Goal: Information Seeking & Learning: Learn about a topic

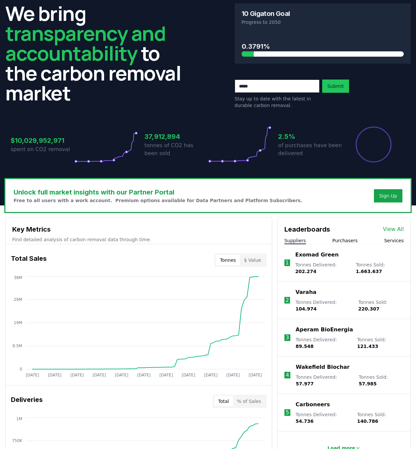
scroll to position [26, 0]
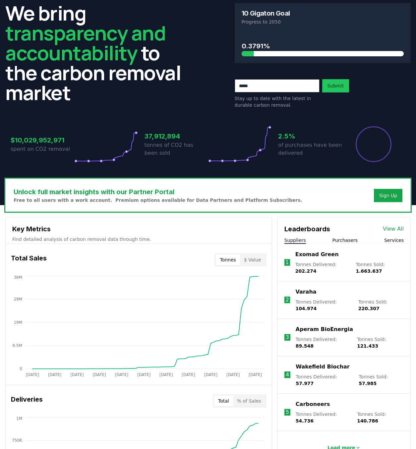
click at [258, 259] on button "$ Value" at bounding box center [252, 260] width 25 height 11
click at [238, 265] on button "Tonnes" at bounding box center [228, 260] width 24 height 11
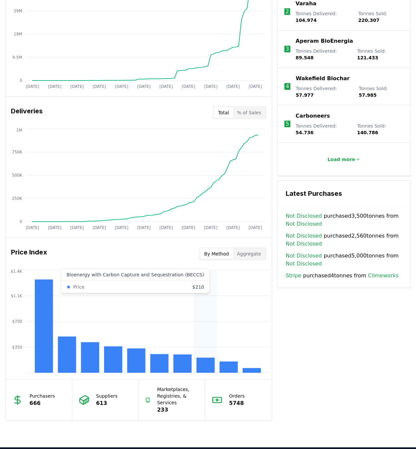
scroll to position [330, 0]
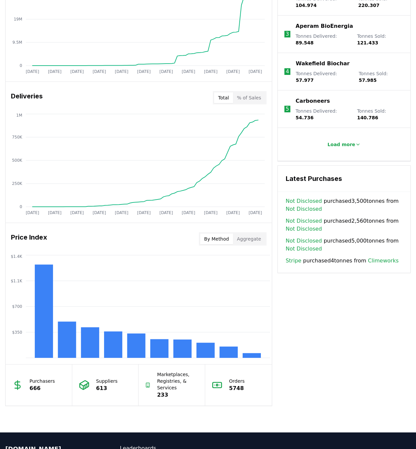
click at [250, 237] on button "Aggregate" at bounding box center [249, 239] width 32 height 11
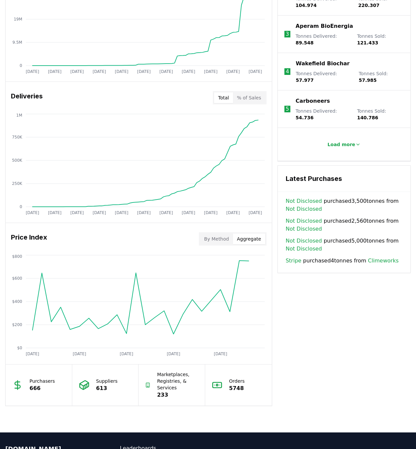
click at [228, 238] on button "By Method" at bounding box center [216, 239] width 33 height 11
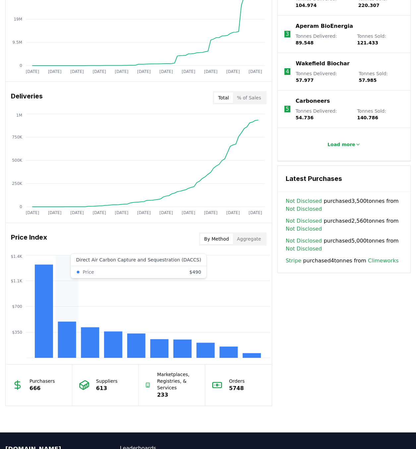
click at [64, 326] on rect at bounding box center [67, 340] width 18 height 36
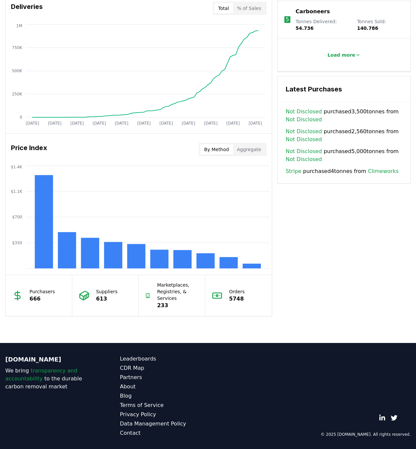
click at [292, 167] on link "Stripe" at bounding box center [294, 171] width 16 height 8
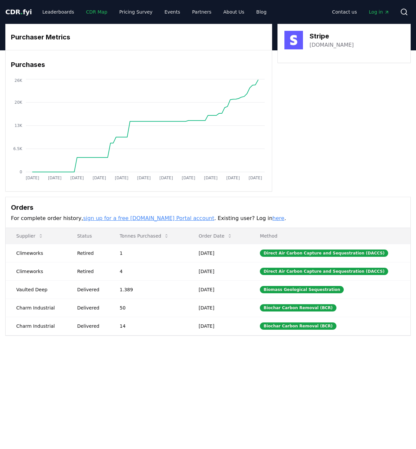
click at [91, 14] on link "CDR Map" at bounding box center [97, 12] width 32 height 12
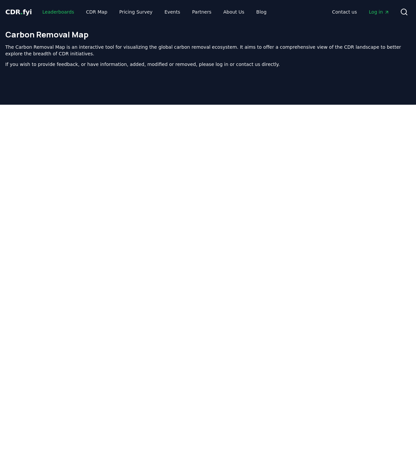
click at [61, 14] on link "Leaderboards" at bounding box center [58, 12] width 42 height 12
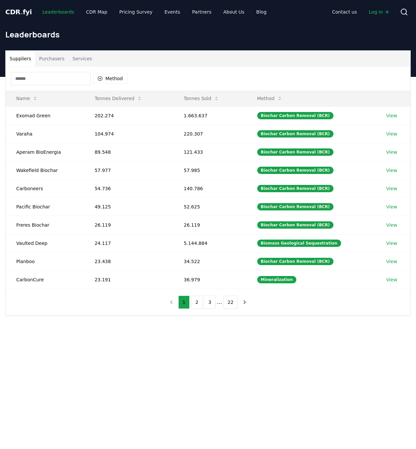
click at [61, 14] on link "Leaderboards" at bounding box center [58, 12] width 42 height 12
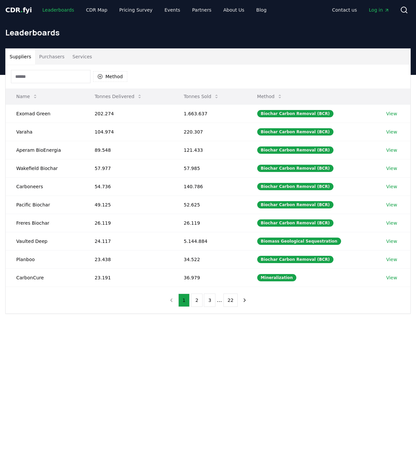
scroll to position [3, 0]
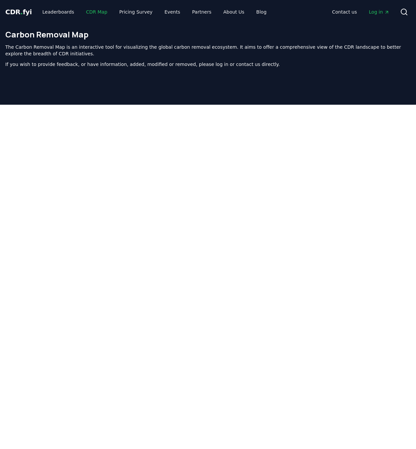
click at [96, 11] on link "CDR Map" at bounding box center [97, 12] width 32 height 12
click at [61, 13] on link "Leaderboards" at bounding box center [58, 12] width 42 height 12
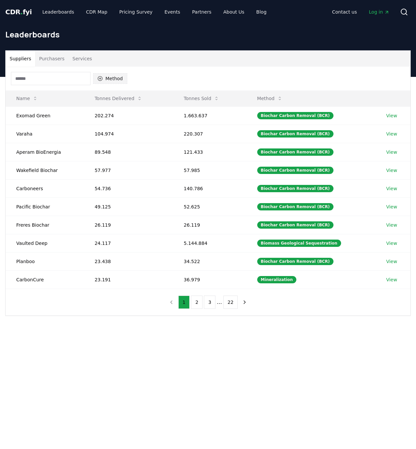
click at [102, 81] on icon "button" at bounding box center [99, 78] width 5 height 5
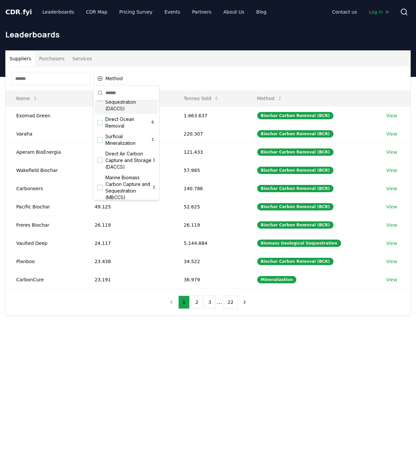
scroll to position [214, 0]
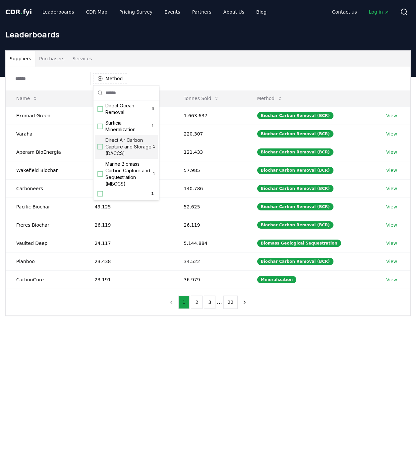
click at [102, 148] on div "Suggestions" at bounding box center [99, 146] width 5 height 5
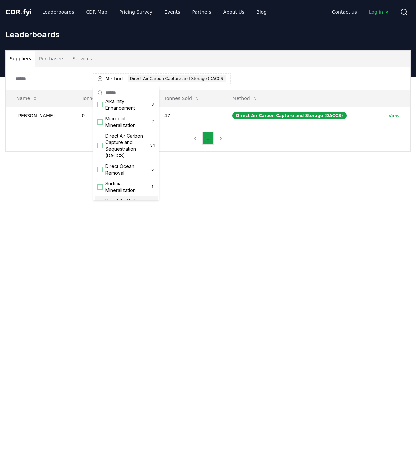
scroll to position [147, 0]
click at [100, 148] on div "Suggestions" at bounding box center [99, 145] width 5 height 5
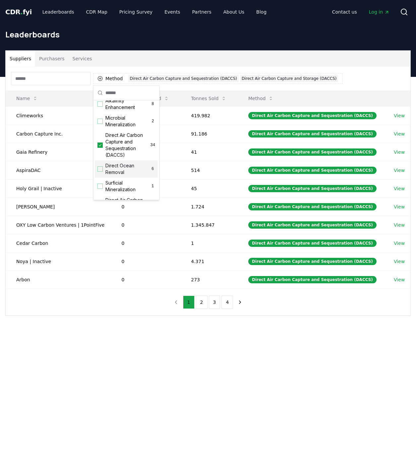
click at [270, 310] on div "Method 2 Direct Air Carbon Capture and Sequestration (DACCS) Direct Air Carbon …" at bounding box center [208, 191] width 405 height 249
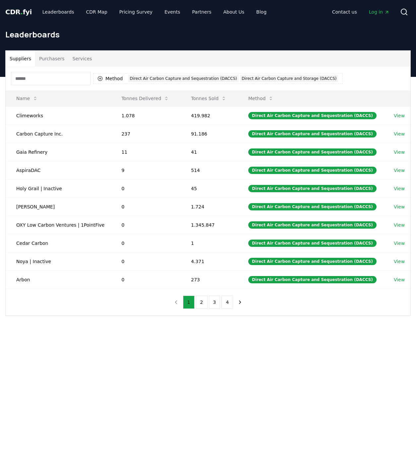
click at [83, 60] on button "Services" at bounding box center [83, 59] width 28 height 16
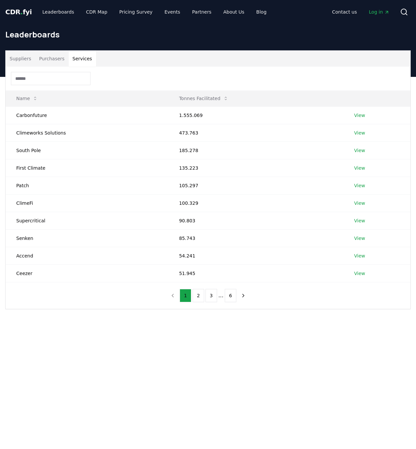
click at [53, 56] on button "Purchasers" at bounding box center [51, 59] width 33 height 16
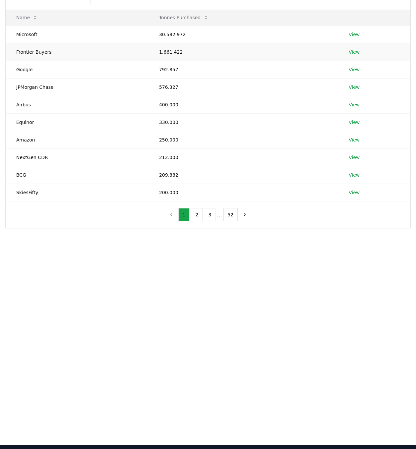
scroll to position [0, 0]
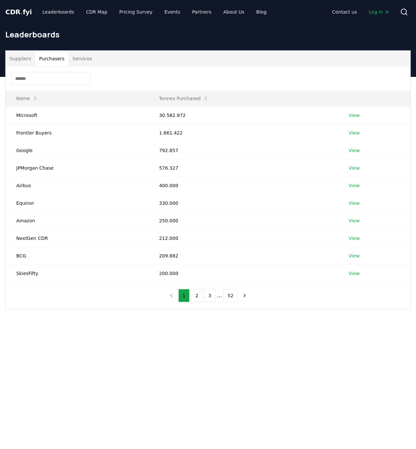
click at [22, 57] on button "Suppliers" at bounding box center [21, 59] width 30 height 16
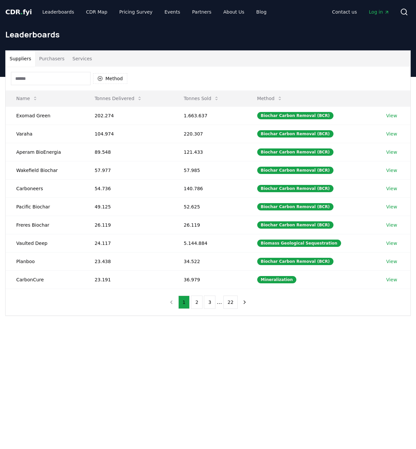
click at [53, 62] on button "Purchasers" at bounding box center [51, 59] width 33 height 16
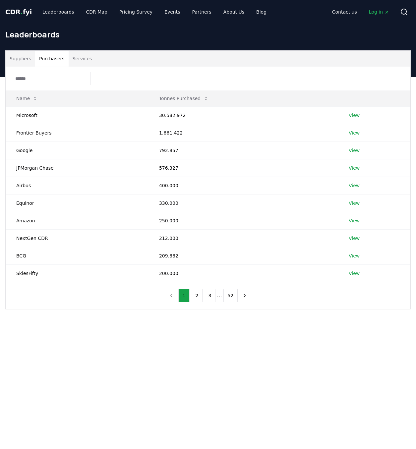
click at [16, 60] on button "Suppliers" at bounding box center [21, 59] width 30 height 16
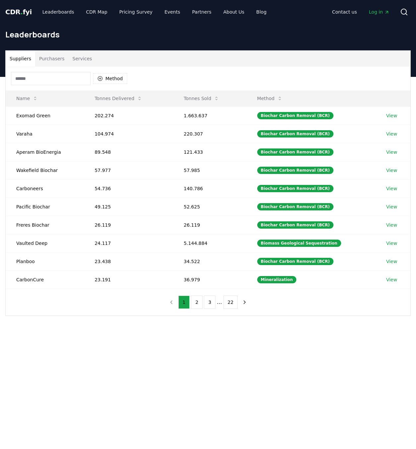
click at [121, 49] on div "Leaderboards" at bounding box center [208, 37] width 416 height 27
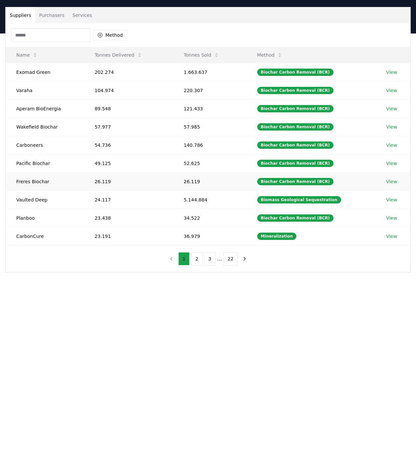
scroll to position [48, 0]
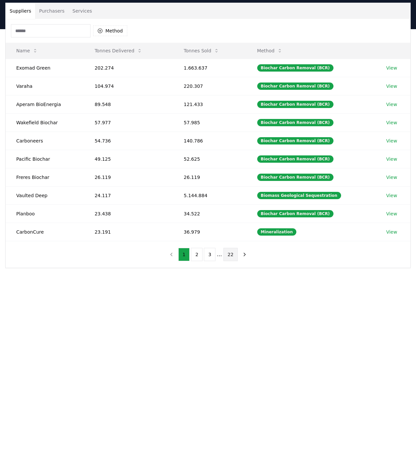
click at [225, 254] on button "22" at bounding box center [230, 254] width 15 height 13
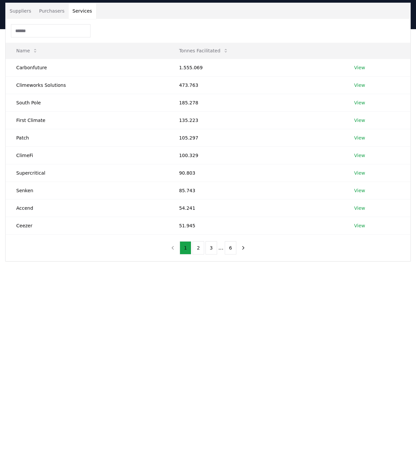
click at [85, 13] on button "Services" at bounding box center [83, 11] width 28 height 16
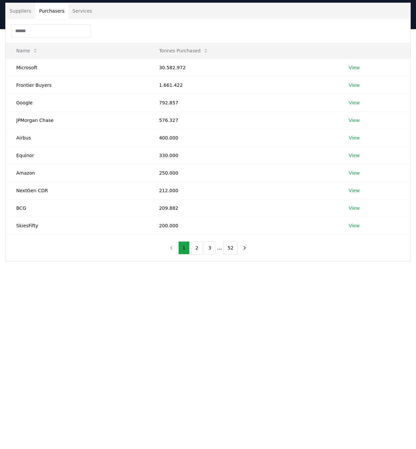
click at [47, 10] on button "Purchasers" at bounding box center [51, 11] width 33 height 16
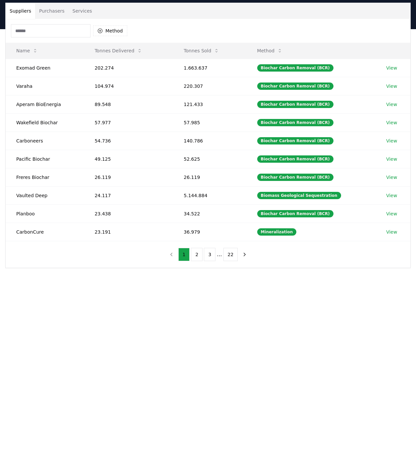
click at [24, 9] on button "Suppliers" at bounding box center [21, 11] width 30 height 16
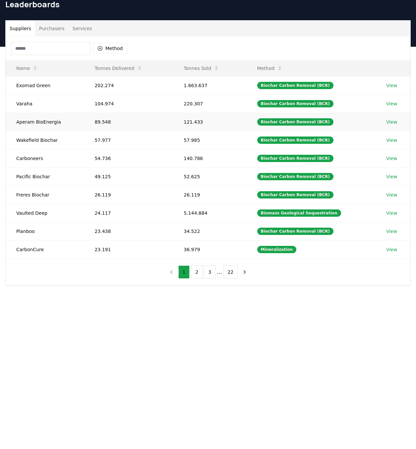
scroll to position [0, 0]
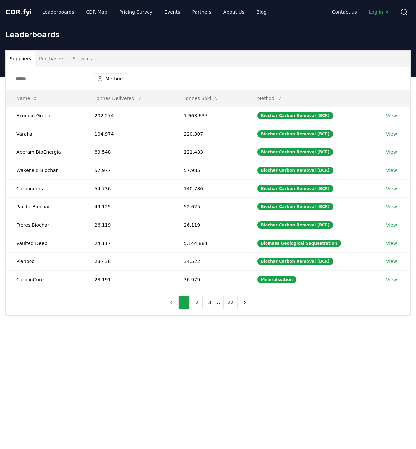
click at [370, 12] on span "Log in" at bounding box center [379, 12] width 21 height 7
click at [110, 76] on button "Method" at bounding box center [110, 78] width 34 height 11
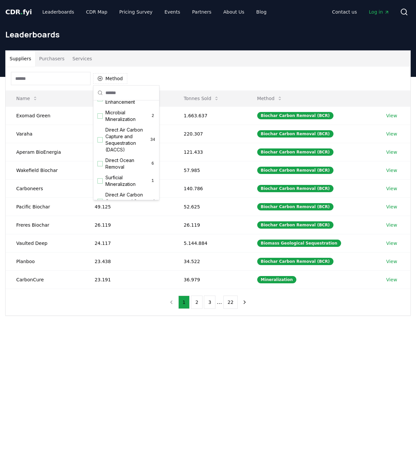
scroll to position [148, 0]
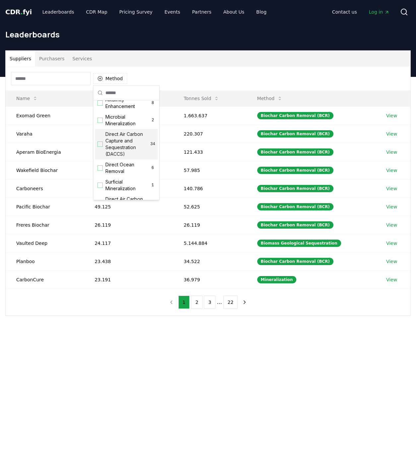
click at [101, 147] on div "Suggestions" at bounding box center [99, 144] width 5 height 5
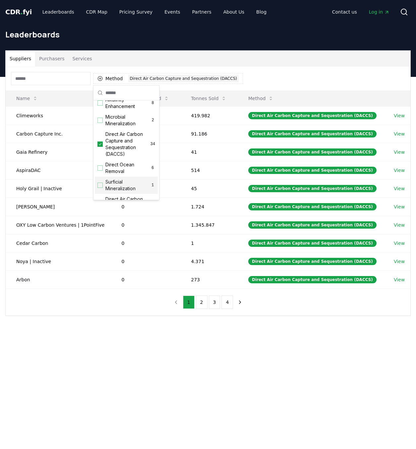
click at [120, 321] on div "Suppliers Purchasers Services Method 1 Direct Air Carbon Capture and Sequestrat…" at bounding box center [208, 210] width 416 height 266
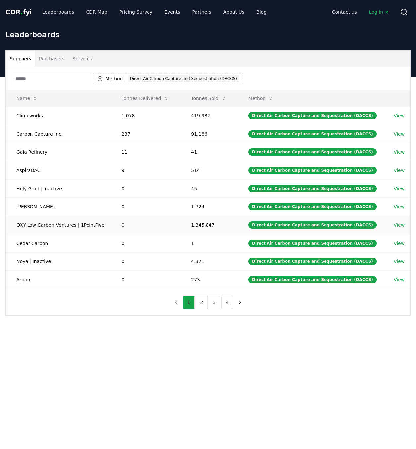
scroll to position [0, 0]
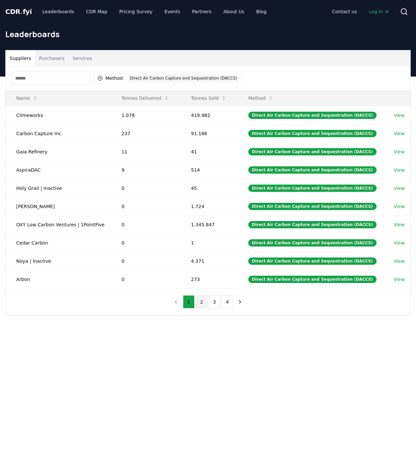
click at [203, 305] on button "2" at bounding box center [202, 301] width 12 height 13
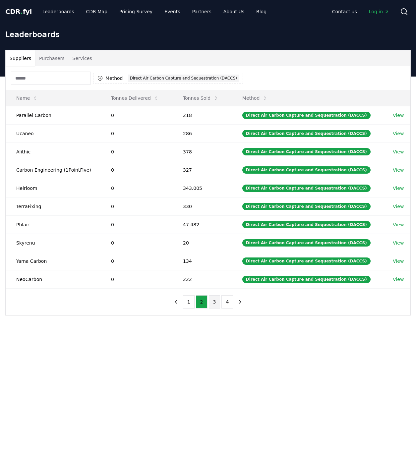
click at [214, 304] on button "3" at bounding box center [215, 301] width 12 height 13
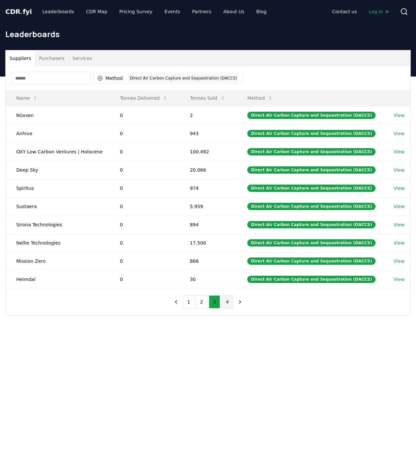
click at [223, 302] on button "4" at bounding box center [228, 301] width 12 height 13
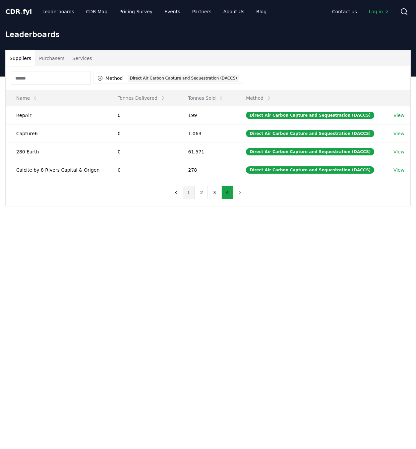
click at [189, 195] on button "1" at bounding box center [189, 192] width 12 height 13
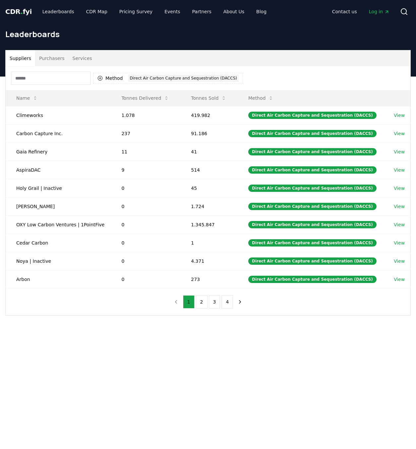
click at [54, 58] on button "Purchasers" at bounding box center [51, 58] width 33 height 16
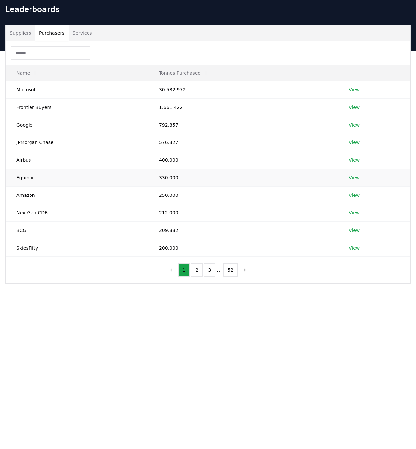
scroll to position [26, 0]
click at [199, 272] on button "2" at bounding box center [197, 269] width 12 height 13
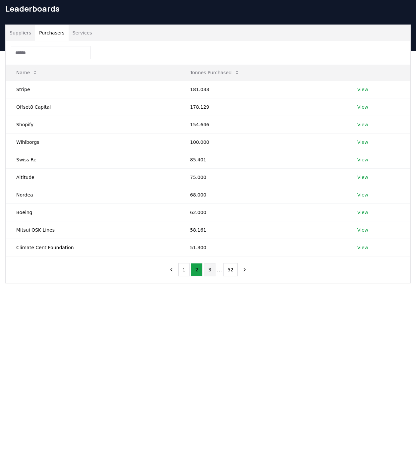
click at [210, 274] on button "3" at bounding box center [210, 269] width 12 height 13
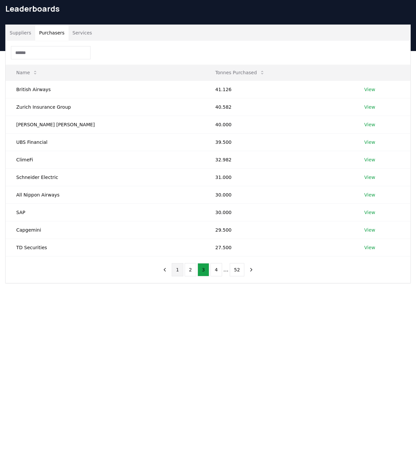
click at [182, 269] on button "1" at bounding box center [178, 269] width 12 height 13
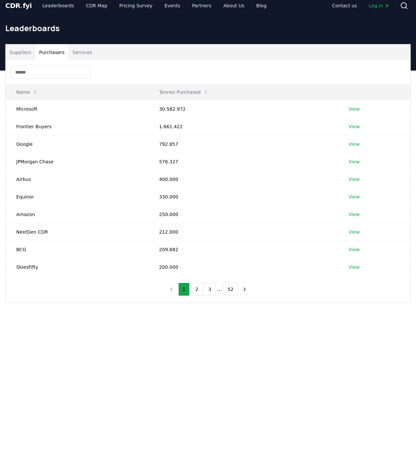
scroll to position [5, 0]
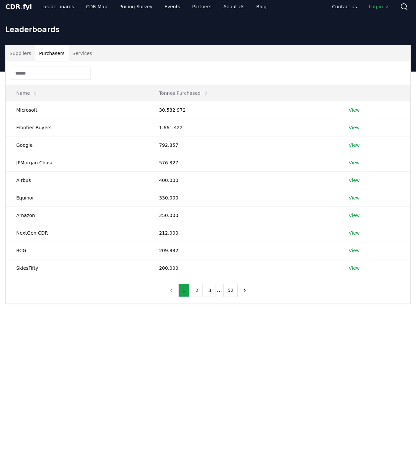
click at [80, 57] on button "Services" at bounding box center [83, 53] width 28 height 16
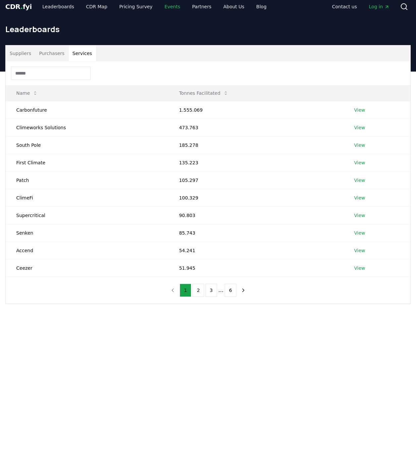
click at [169, 7] on link "Events" at bounding box center [172, 7] width 26 height 12
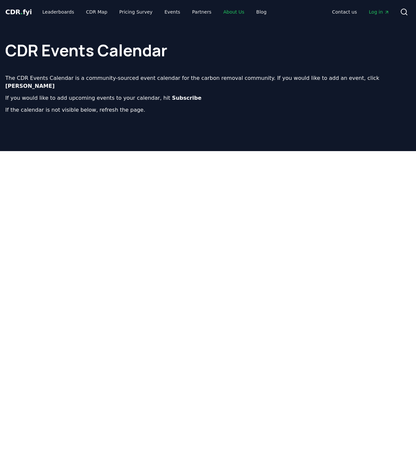
click at [227, 11] on link "About Us" at bounding box center [234, 12] width 32 height 12
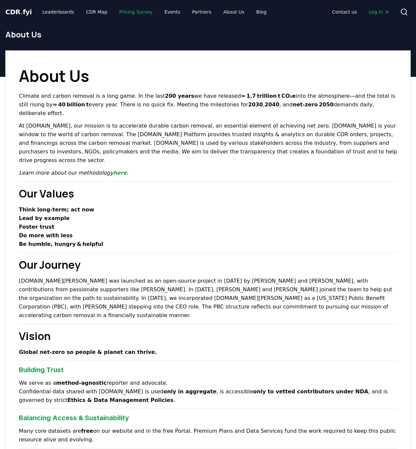
click at [134, 10] on link "Pricing Survey" at bounding box center [136, 12] width 44 height 12
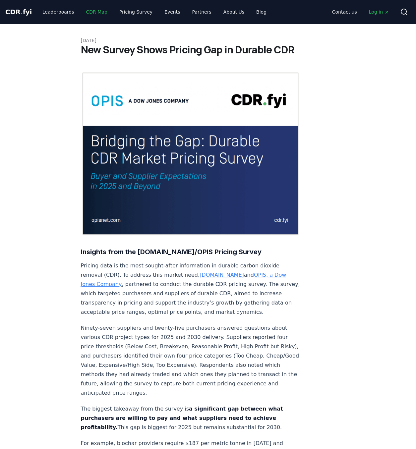
click at [89, 11] on link "CDR Map" at bounding box center [97, 12] width 32 height 12
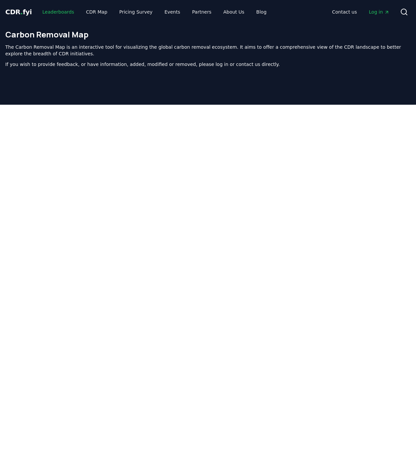
click at [58, 13] on link "Leaderboards" at bounding box center [58, 12] width 42 height 12
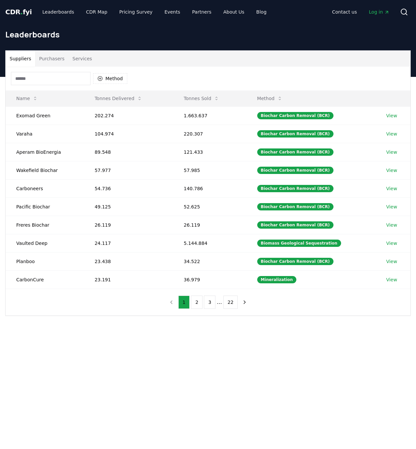
click at [41, 57] on button "Purchasers" at bounding box center [51, 59] width 33 height 16
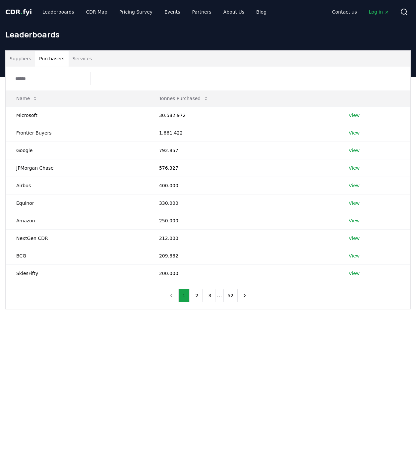
click at [21, 9] on span "CDR . fyi" at bounding box center [18, 12] width 27 height 8
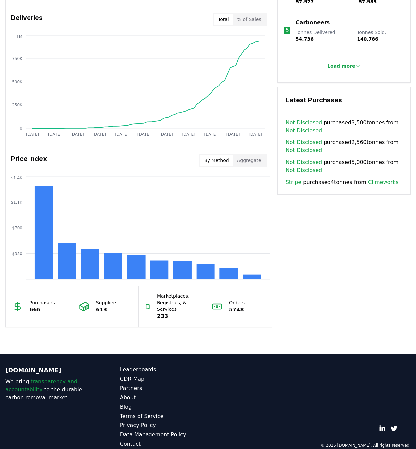
scroll to position [419, 0]
